Goal: Task Accomplishment & Management: Use online tool/utility

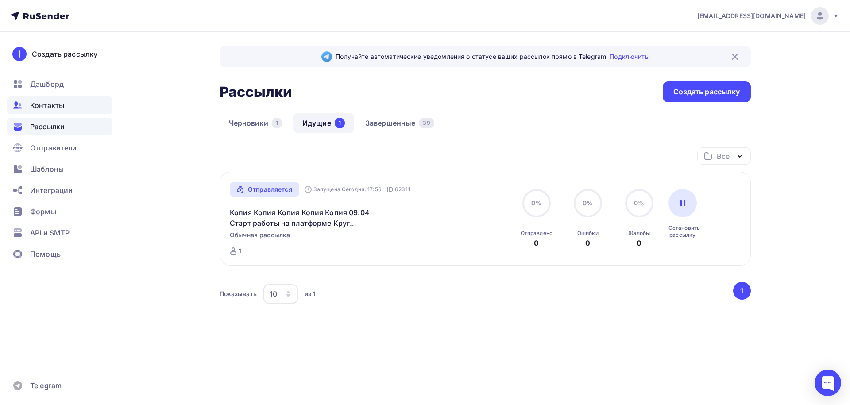
click at [57, 104] on span "Контакты" at bounding box center [47, 105] width 34 height 11
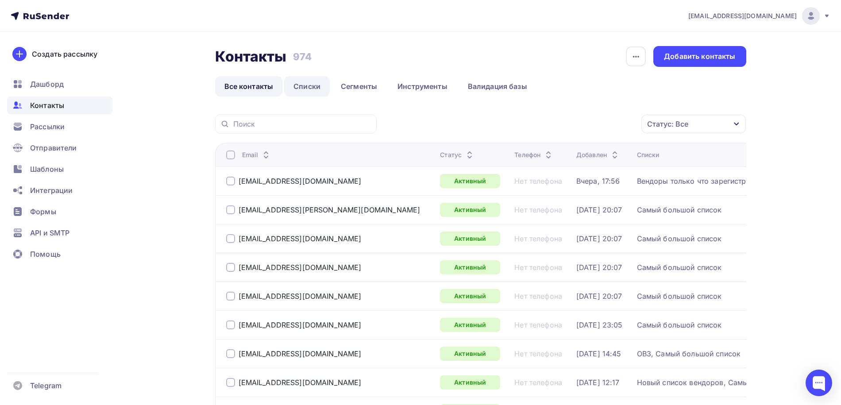
click at [306, 84] on link "Списки" at bounding box center [307, 86] width 46 height 20
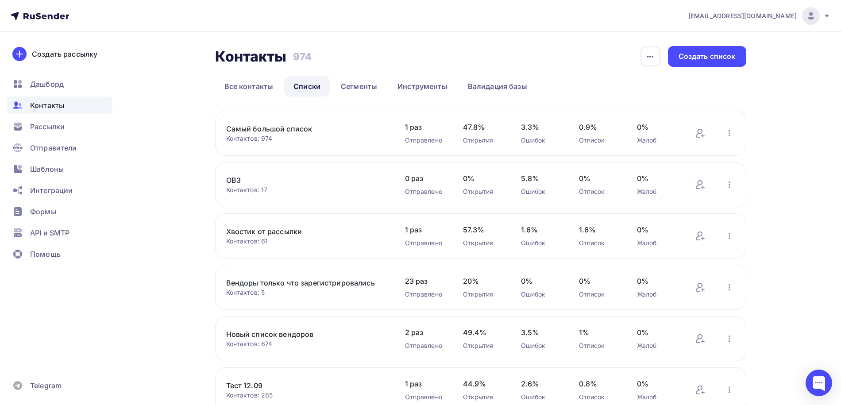
click at [263, 281] on link "Вендоры только что зарегистрировались" at bounding box center [301, 283] width 150 height 11
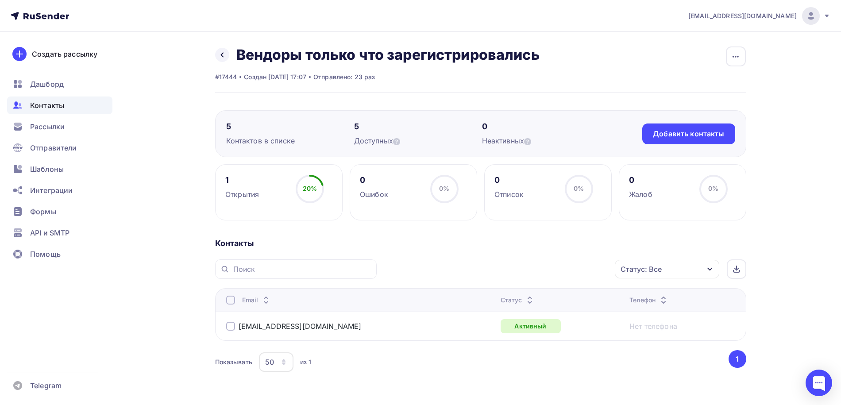
click at [230, 326] on div at bounding box center [230, 326] width 9 height 9
click at [551, 265] on div "Действие" at bounding box center [548, 269] width 117 height 17
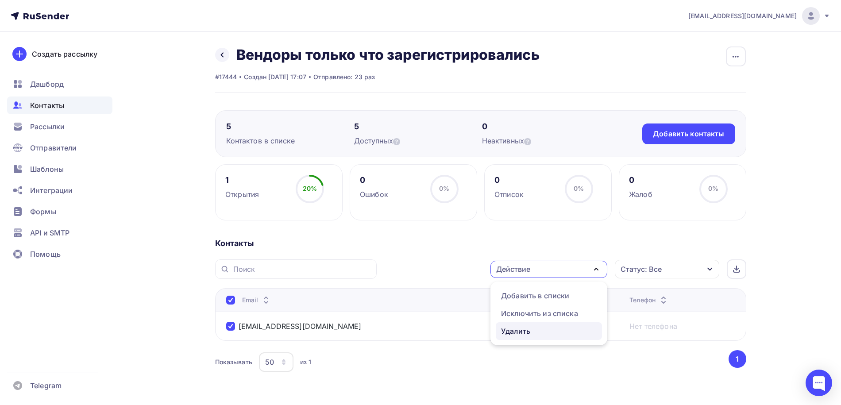
click at [528, 325] on link "Удалить" at bounding box center [549, 331] width 106 height 18
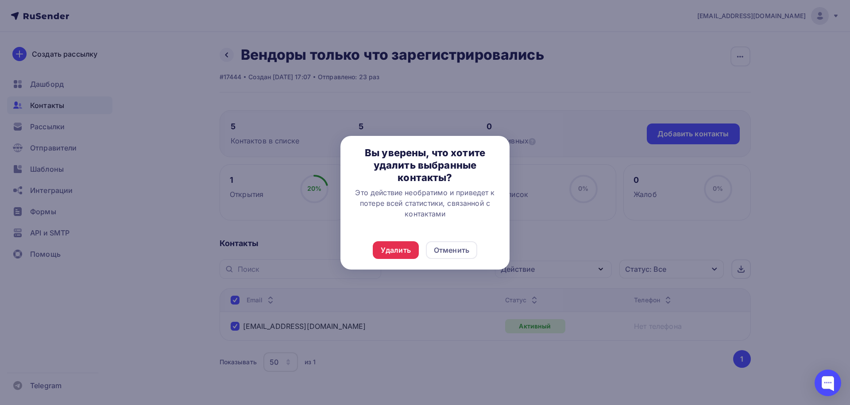
click at [570, 235] on div at bounding box center [425, 202] width 850 height 405
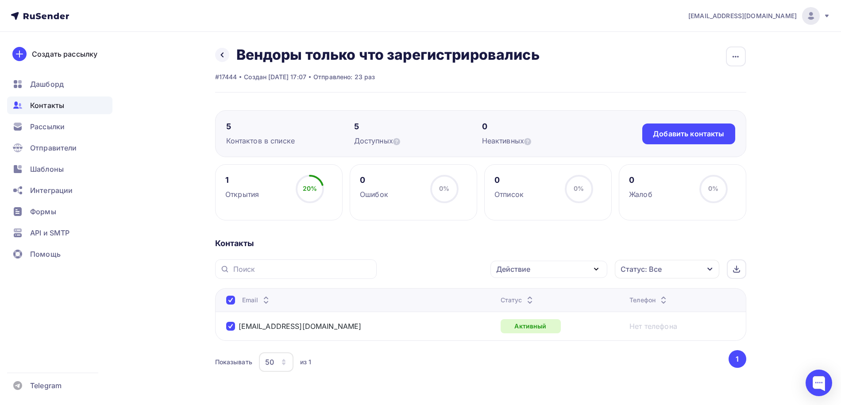
click at [526, 268] on div "Действие" at bounding box center [513, 269] width 34 height 11
click at [526, 316] on div "Исключить из списка" at bounding box center [539, 313] width 77 height 11
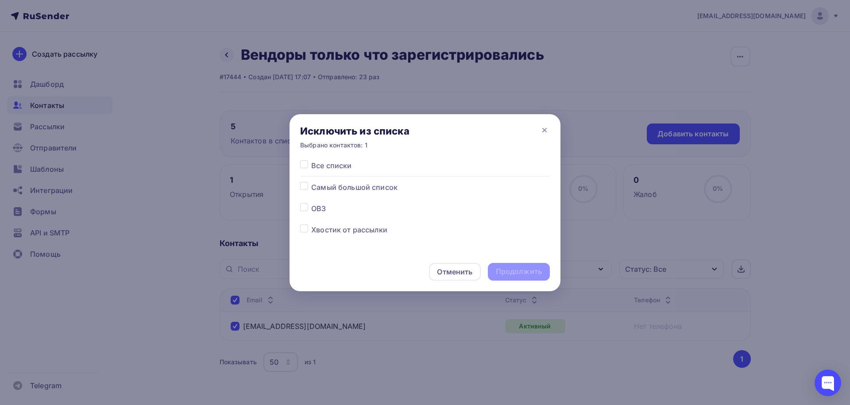
click at [305, 190] on div at bounding box center [305, 187] width 11 height 11
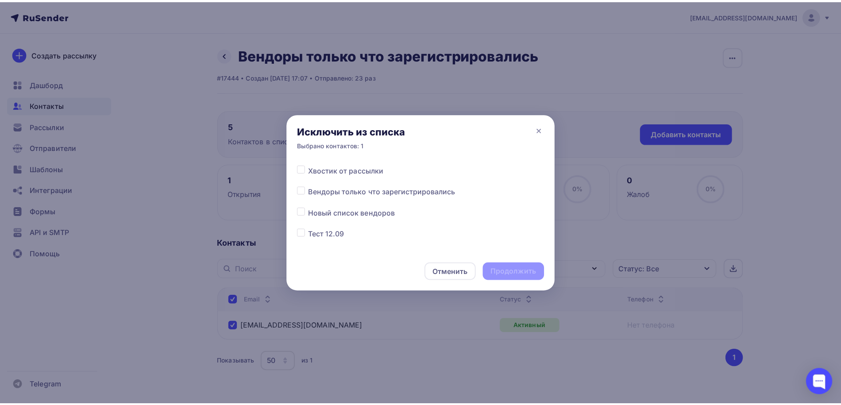
scroll to position [59, 0]
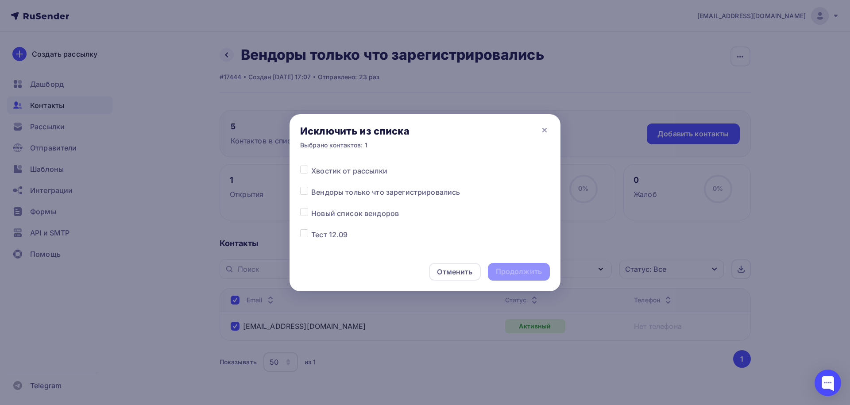
click at [311, 187] on label at bounding box center [311, 187] width 0 height 0
click at [302, 190] on input "checkbox" at bounding box center [304, 191] width 8 height 8
checkbox input "true"
click at [532, 276] on div "Продолжить" at bounding box center [519, 271] width 46 height 10
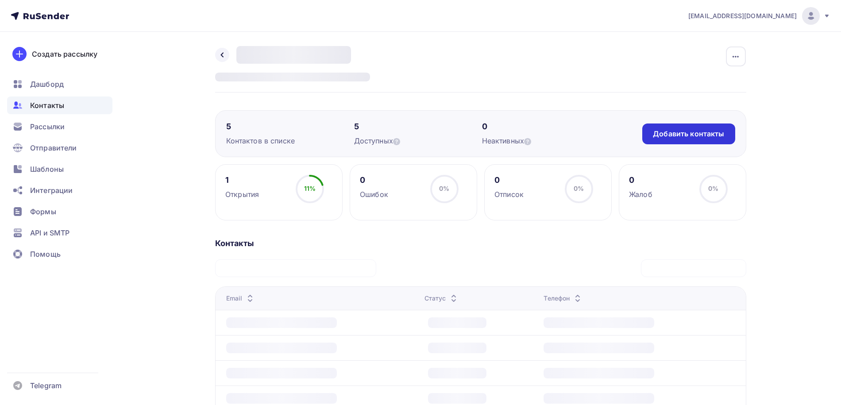
click at [657, 127] on div "Добавить контакты" at bounding box center [688, 133] width 93 height 21
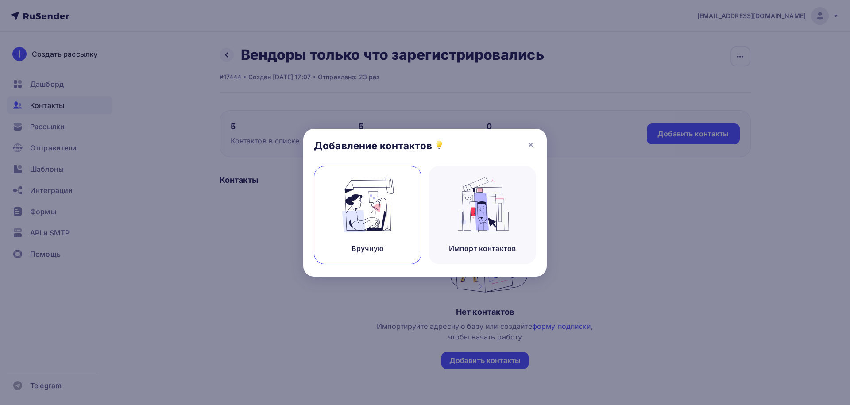
click at [395, 191] on img at bounding box center [367, 205] width 59 height 56
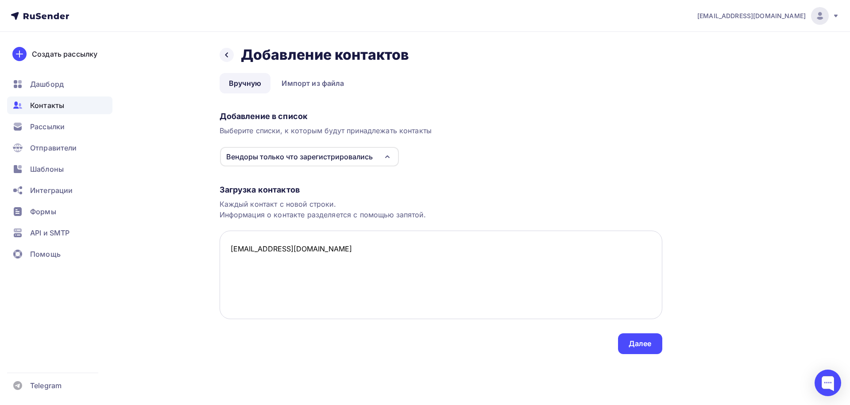
drag, startPoint x: 246, startPoint y: 248, endPoint x: 259, endPoint y: 254, distance: 14.5
click at [246, 248] on textarea "academy-arsenal@yandex.ru" at bounding box center [441, 275] width 443 height 89
type textarea "academy-arsenal@yandex.ru"
click at [635, 347] on div "Далее" at bounding box center [639, 344] width 23 height 10
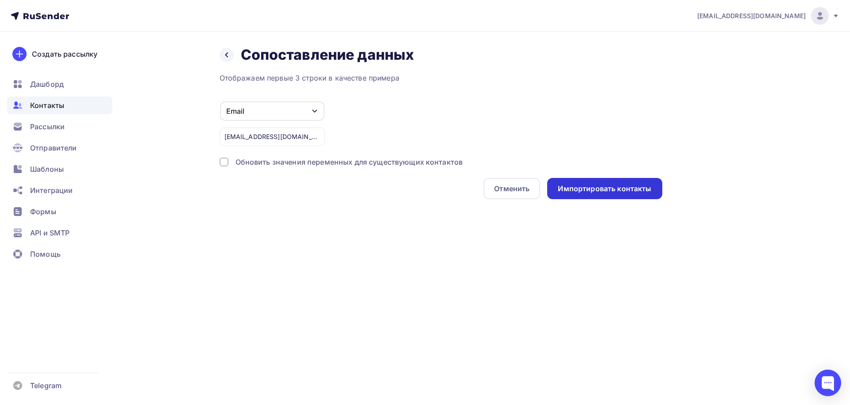
click at [598, 192] on div "Импортировать контакты" at bounding box center [604, 189] width 93 height 10
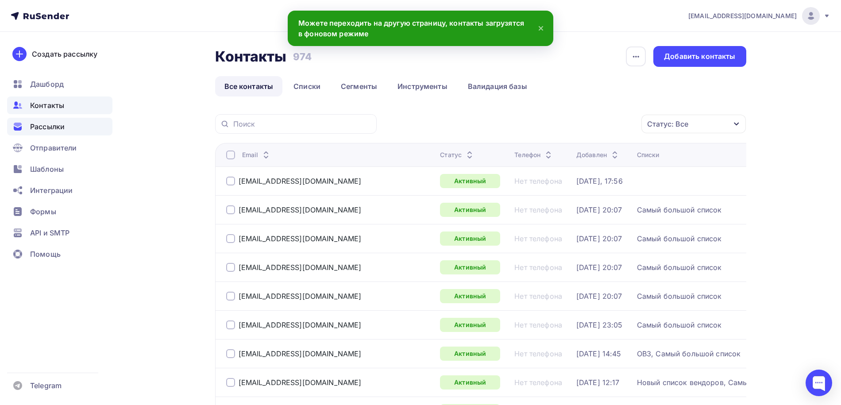
click at [62, 127] on span "Рассылки" at bounding box center [47, 126] width 35 height 11
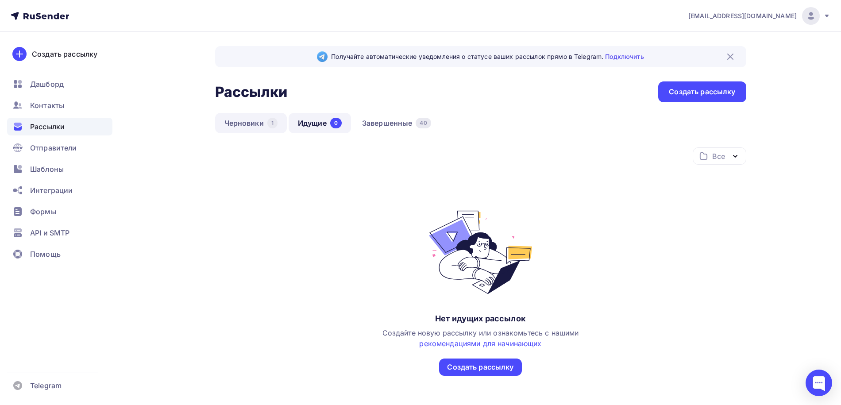
click at [229, 123] on link "Черновики 1" at bounding box center [251, 123] width 72 height 20
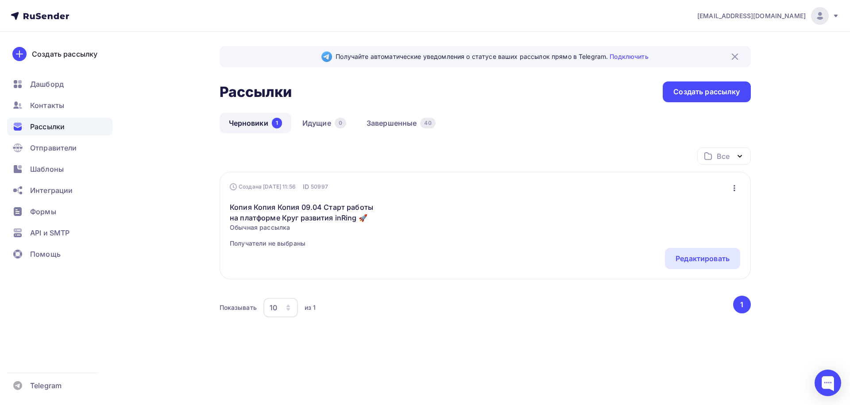
click at [736, 188] on icon "button" at bounding box center [734, 188] width 11 height 11
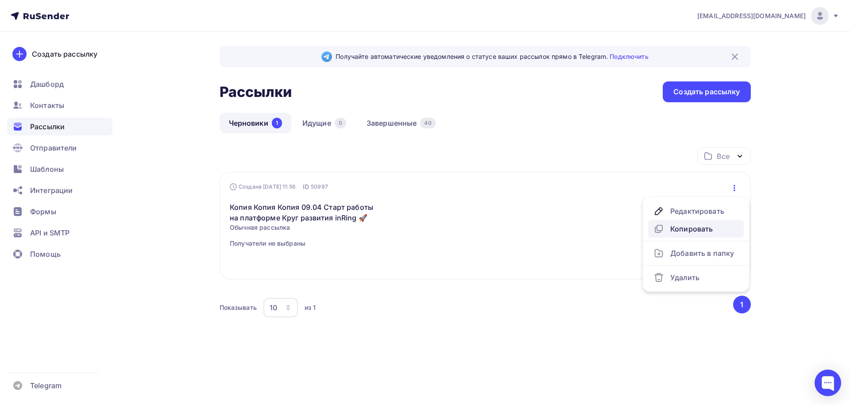
click at [690, 225] on div "Копировать" at bounding box center [695, 229] width 85 height 11
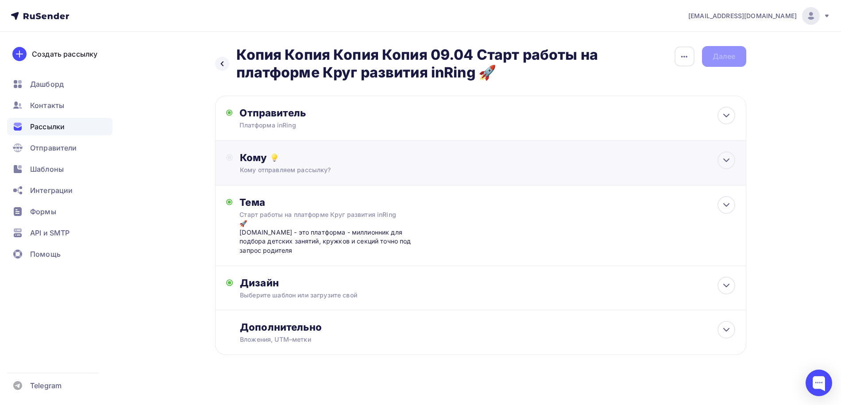
click at [403, 168] on div "Кому отправляем рассылку?" at bounding box center [463, 170] width 446 height 9
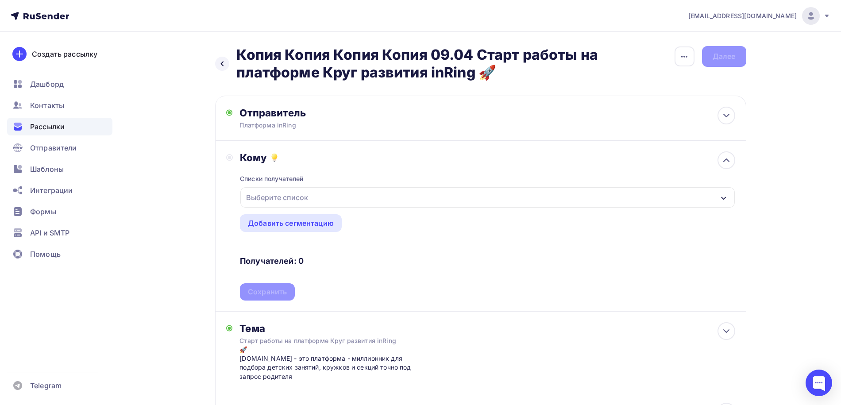
click at [332, 200] on div "Выберите список" at bounding box center [487, 197] width 494 height 20
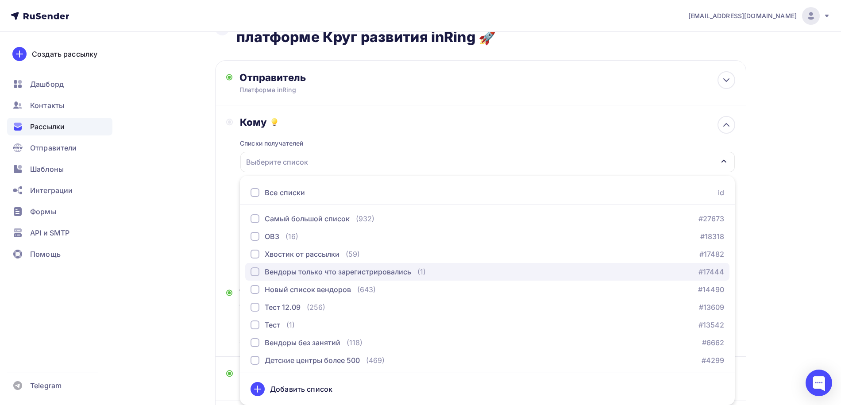
click at [308, 267] on div "Вендоры только что зарегистрировались" at bounding box center [338, 271] width 146 height 11
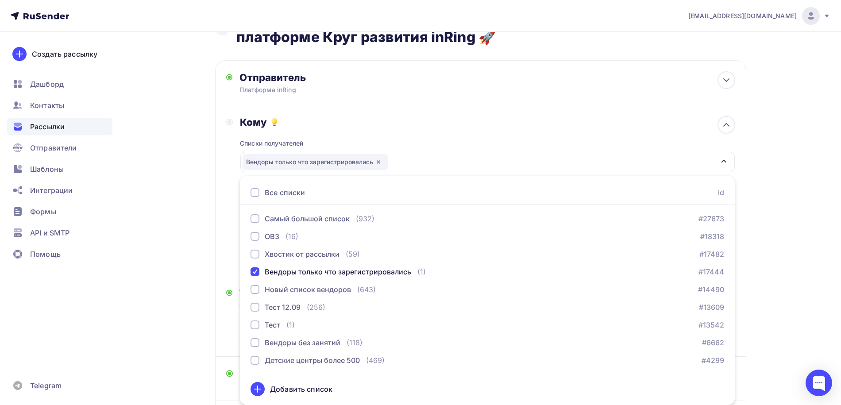
click at [800, 191] on div "in@inring.ru Аккаунт Тарифы Выйти Создать рассылку Дашборд Контакты Рассылки От…" at bounding box center [420, 234] width 841 height 538
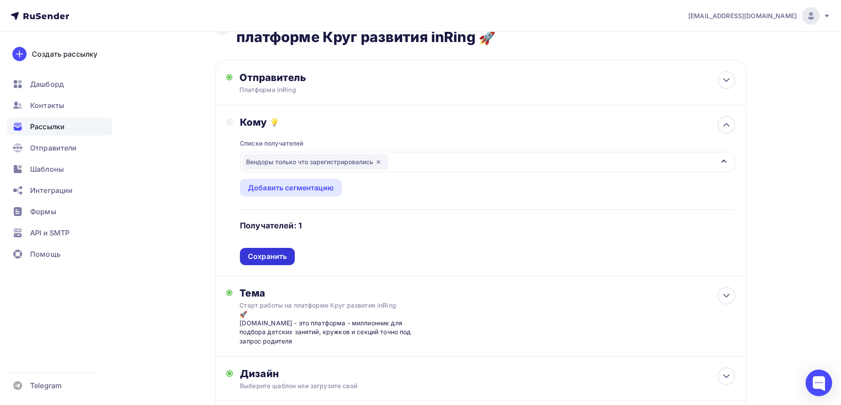
click at [270, 258] on div "Сохранить" at bounding box center [267, 256] width 39 height 10
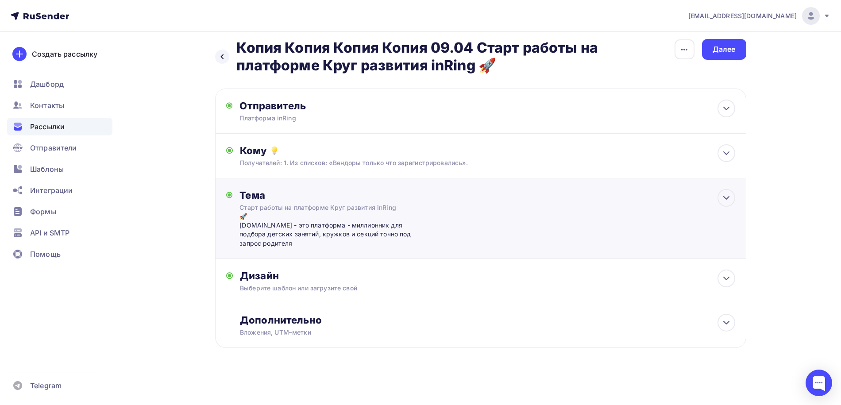
scroll to position [8, 0]
click at [733, 42] on div "Далее" at bounding box center [724, 49] width 44 height 21
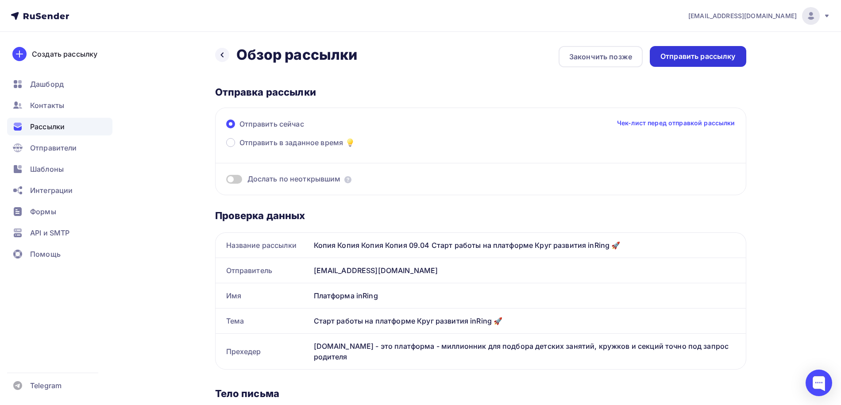
click at [705, 52] on div "Отправить рассылку" at bounding box center [697, 56] width 75 height 10
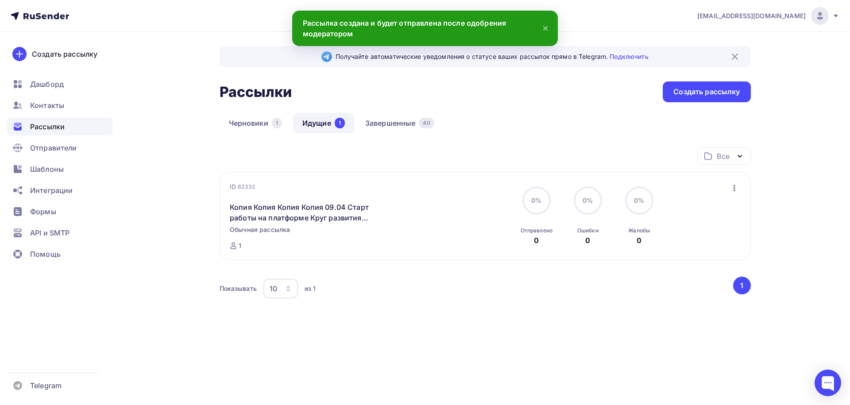
click at [542, 25] on icon at bounding box center [545, 28] width 11 height 11
